Goal: Information Seeking & Learning: Learn about a topic

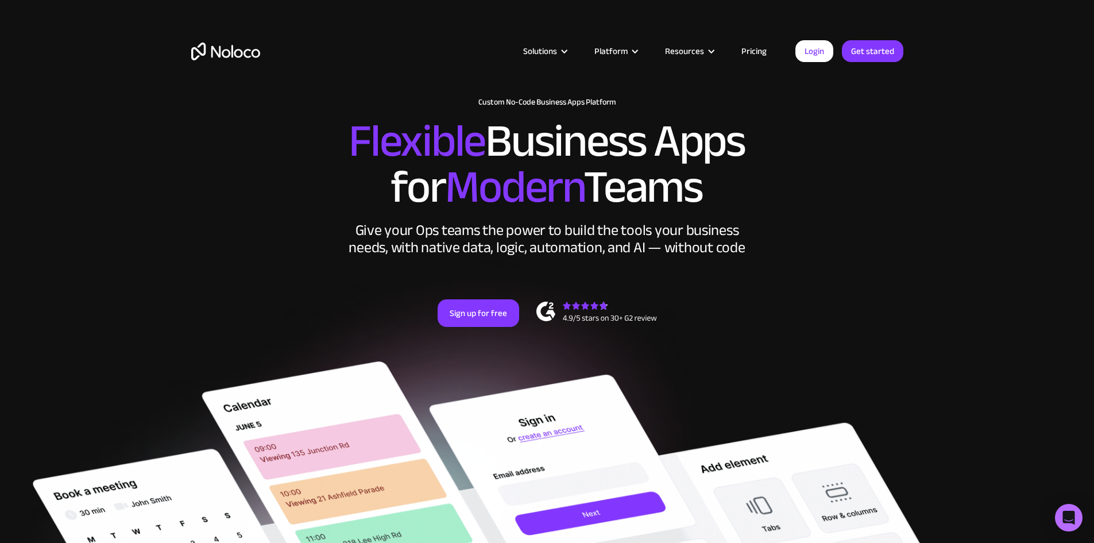
click at [753, 51] on link "Pricing" at bounding box center [754, 51] width 54 height 15
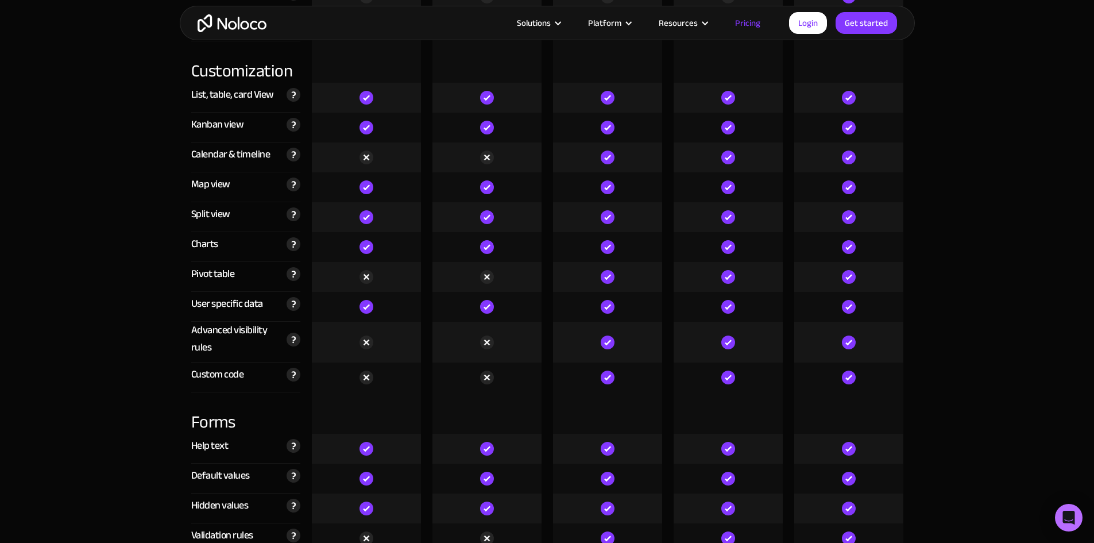
scroll to position [3101, 0]
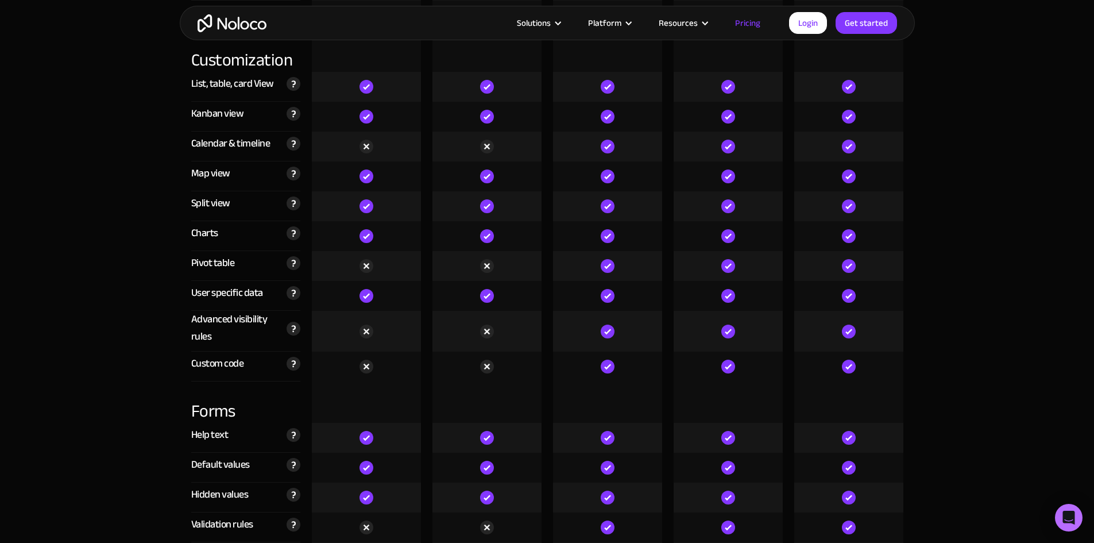
click at [229, 365] on div "Custom code" at bounding box center [217, 363] width 53 height 17
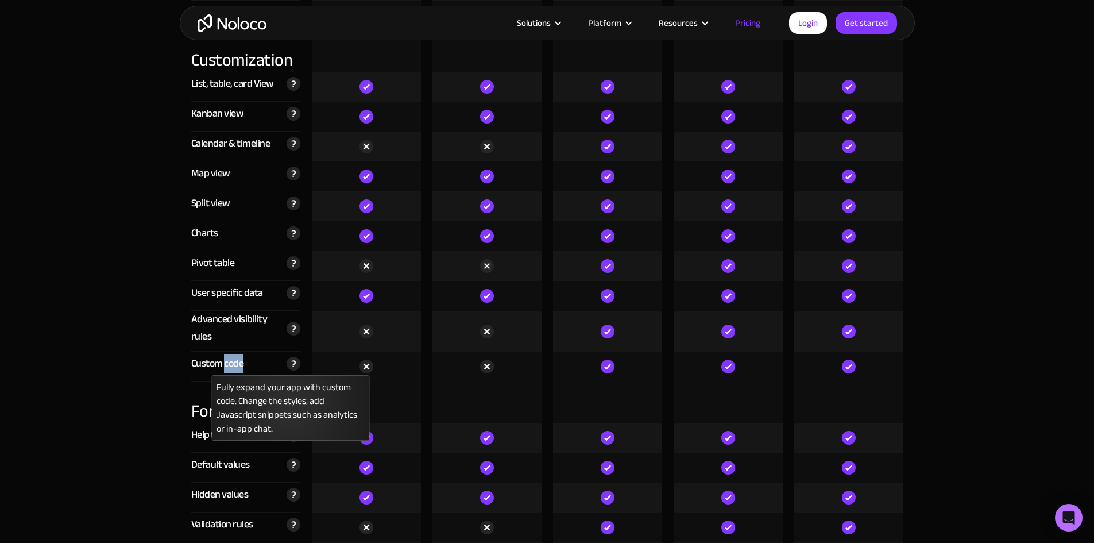
click at [292, 365] on img at bounding box center [294, 364] width 14 height 14
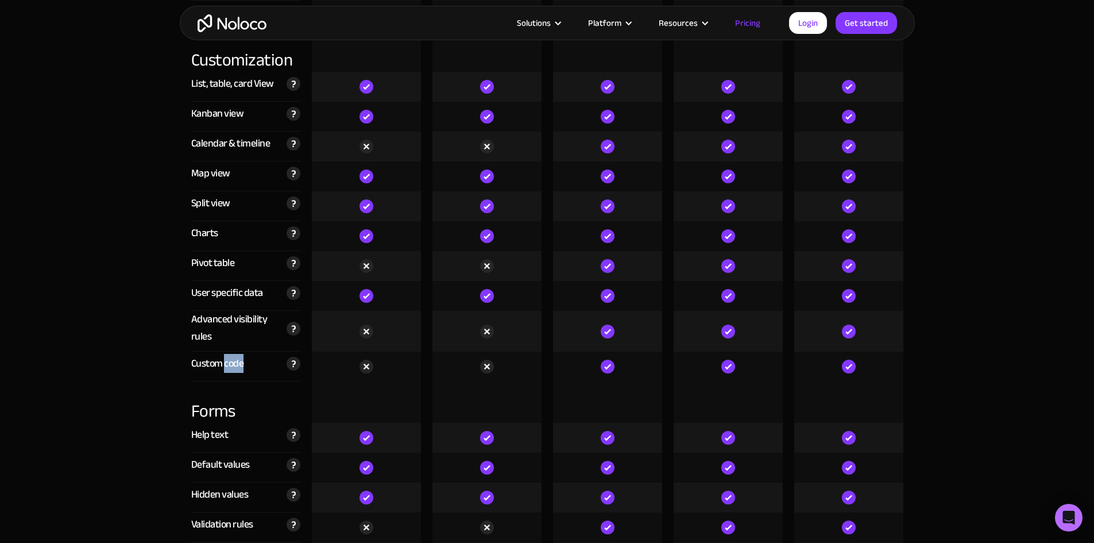
click at [242, 363] on div "Custom code" at bounding box center [217, 363] width 53 height 17
click at [241, 362] on div "Custom code" at bounding box center [217, 363] width 53 height 17
